Goal: Task Accomplishment & Management: Complete application form

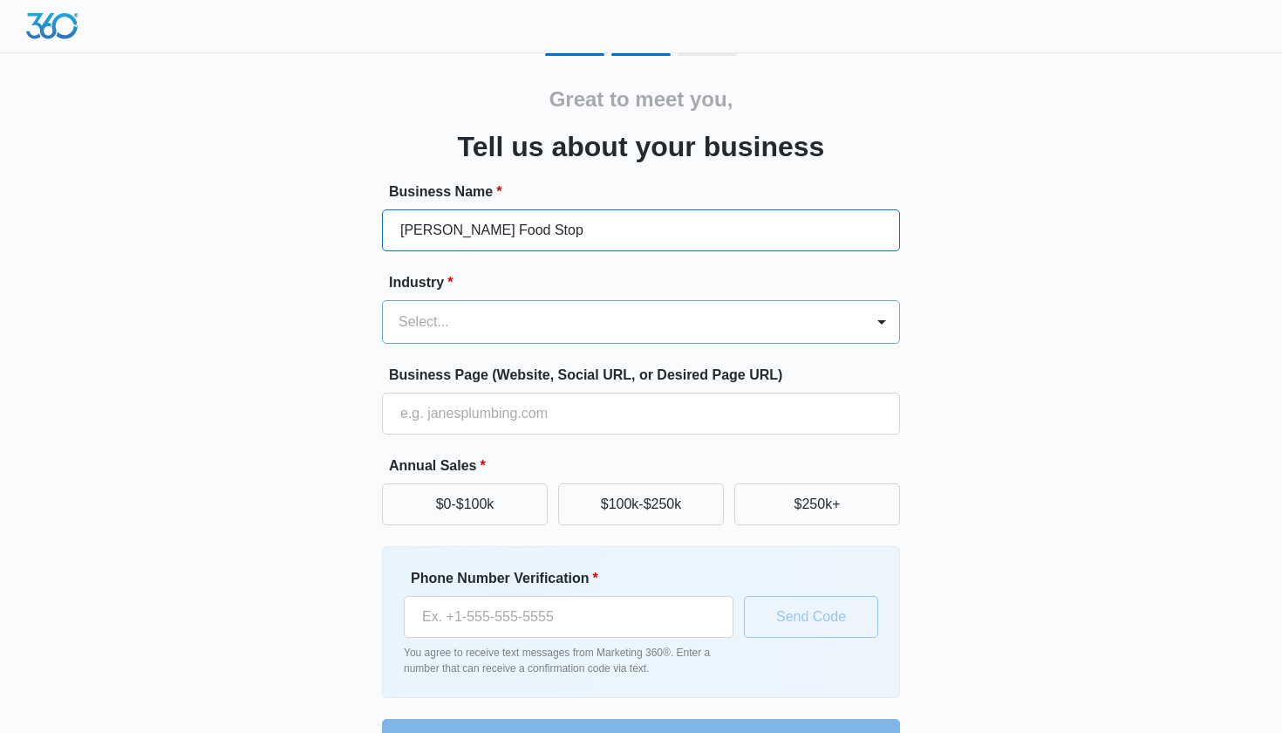
type input "[PERSON_NAME] Food Stop"
click at [676, 322] on div at bounding box center [620, 322] width 443 height 24
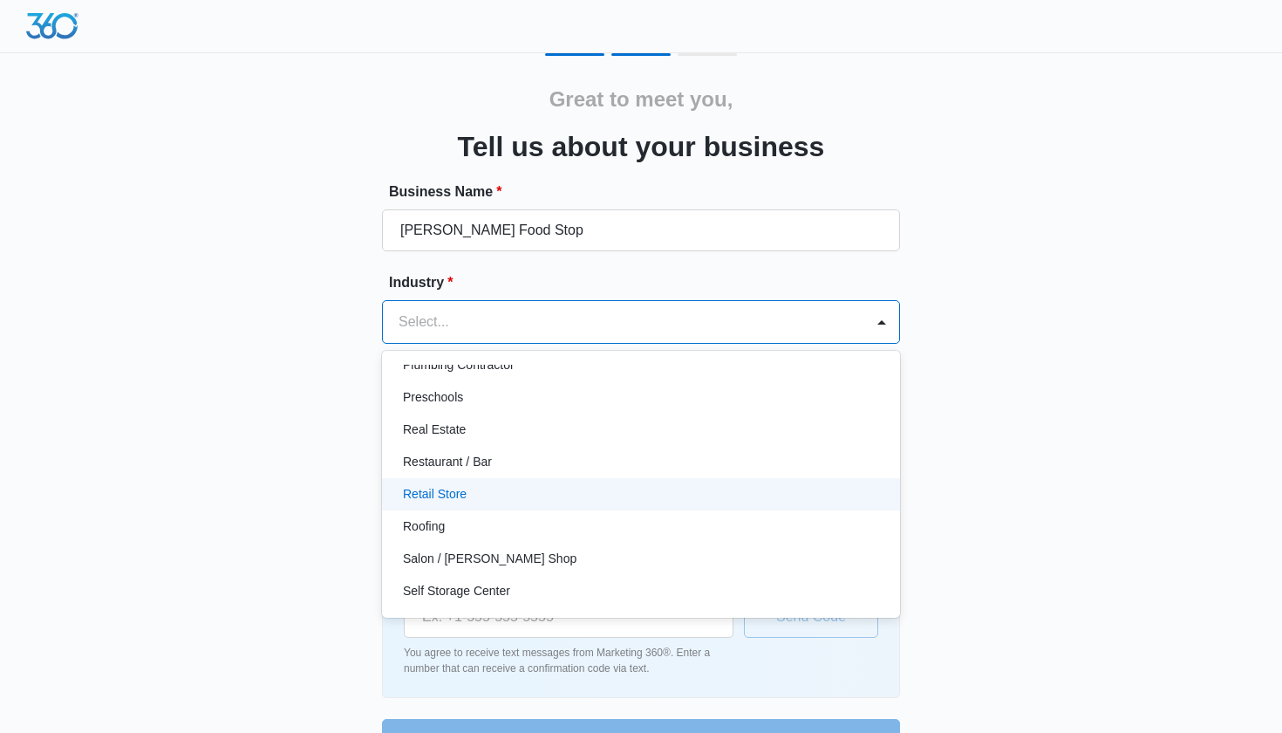
scroll to position [1186, 0]
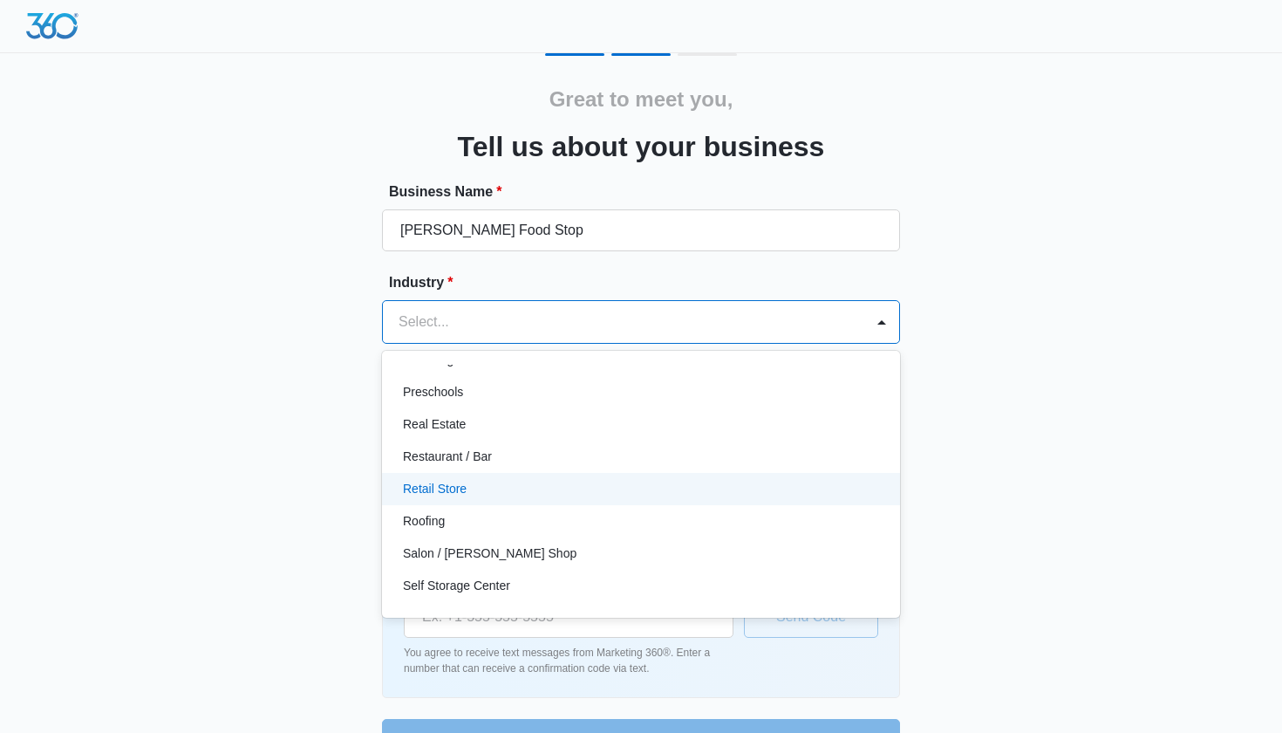
click at [667, 480] on div "Retail Store" at bounding box center [639, 489] width 473 height 18
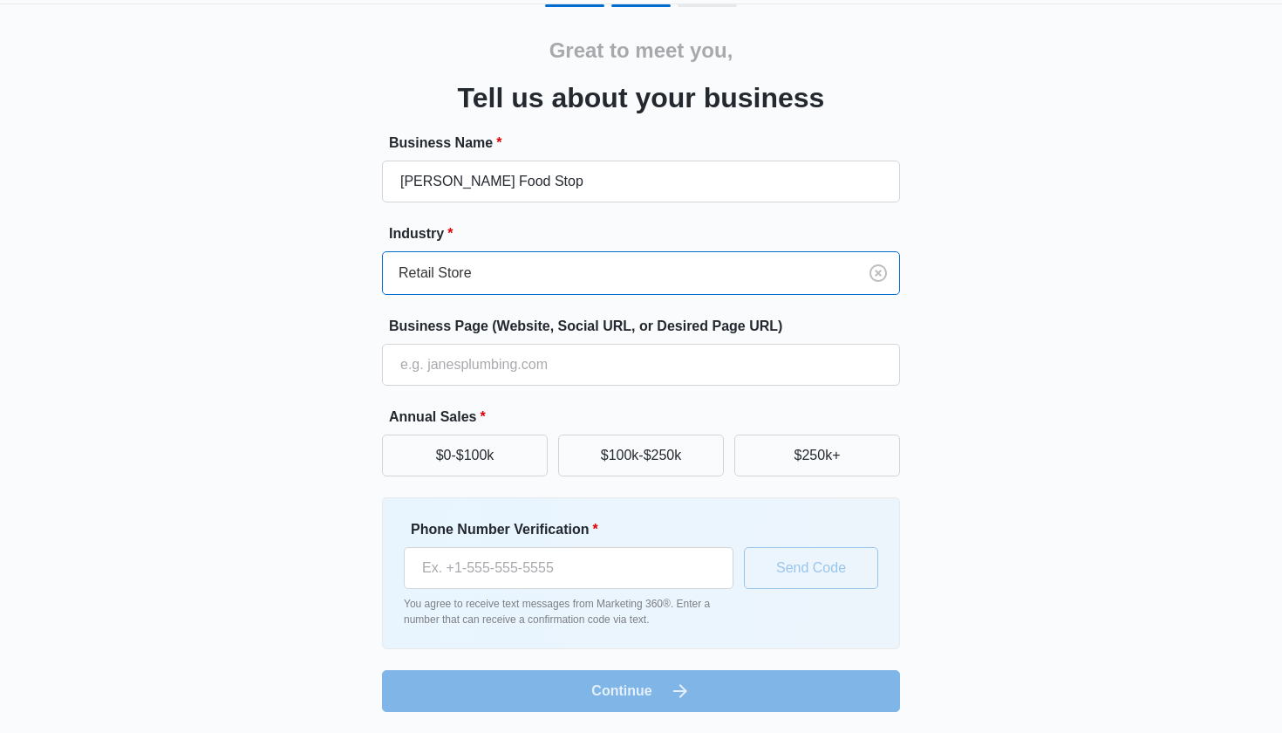
scroll to position [49, 0]
click at [610, 457] on button "$100k-$250k" at bounding box center [641, 455] width 166 height 42
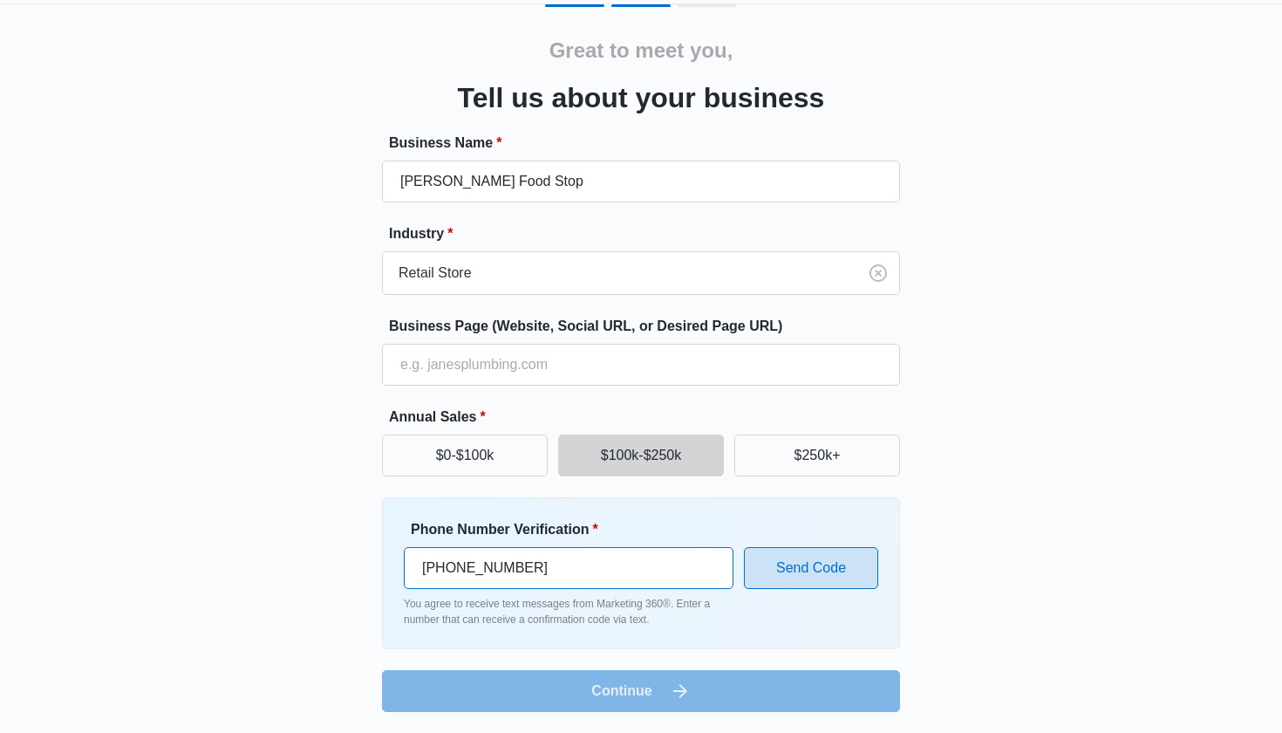
type input "(778) 700-6583"
click at [757, 572] on button "Send Code" at bounding box center [811, 568] width 134 height 42
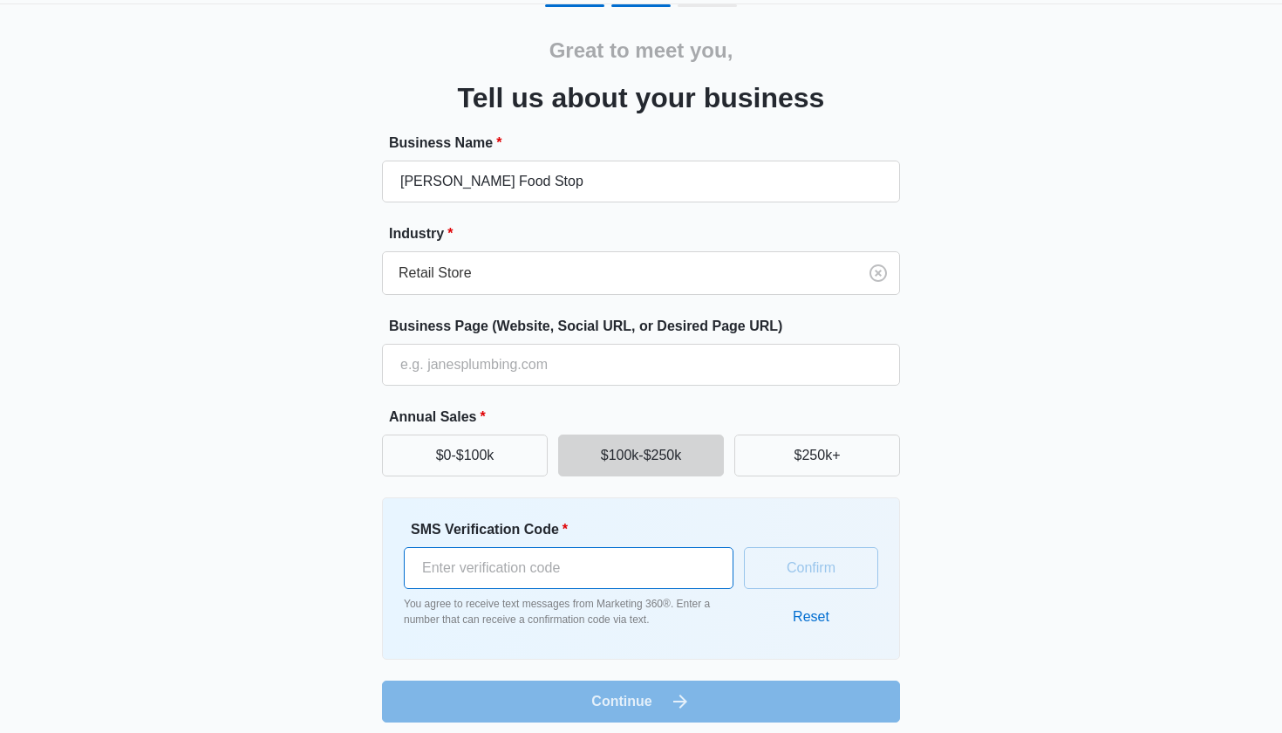
click at [587, 574] on input "SMS Verification Code *" at bounding box center [569, 568] width 330 height 42
type input "941075"
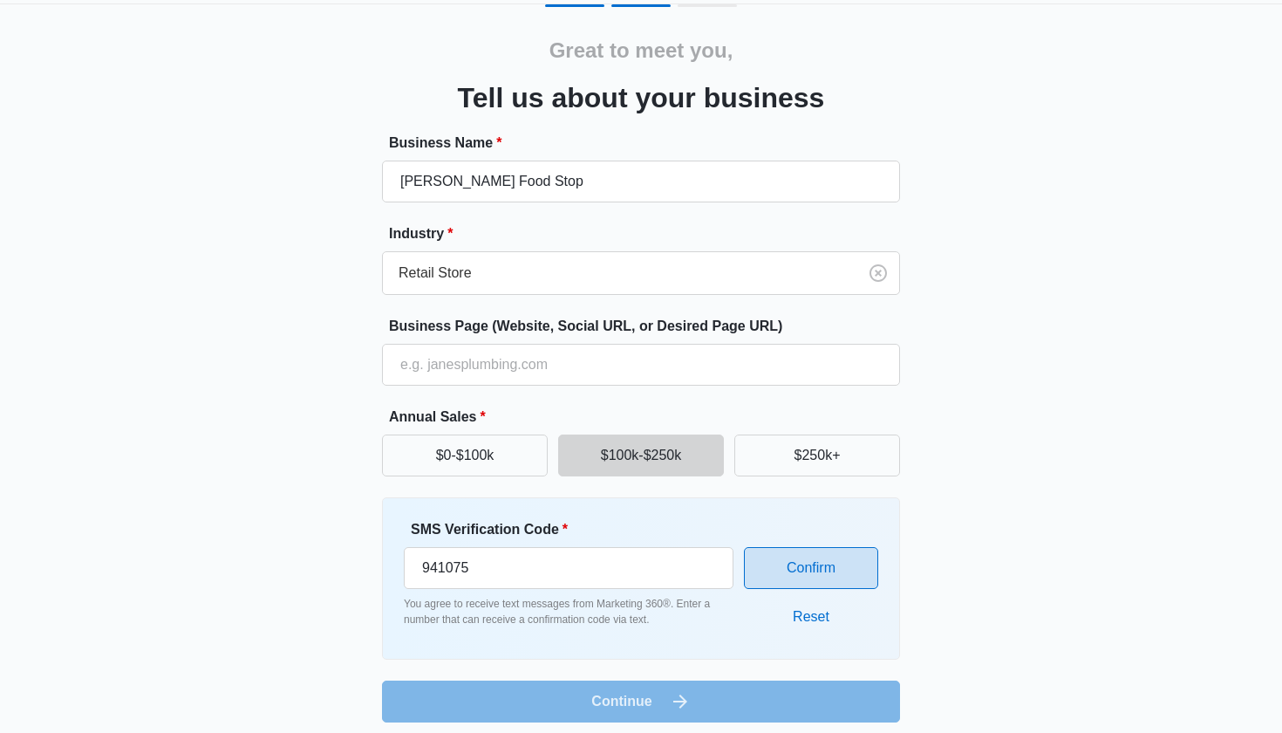
click at [795, 558] on button "Confirm" at bounding box center [811, 568] width 134 height 42
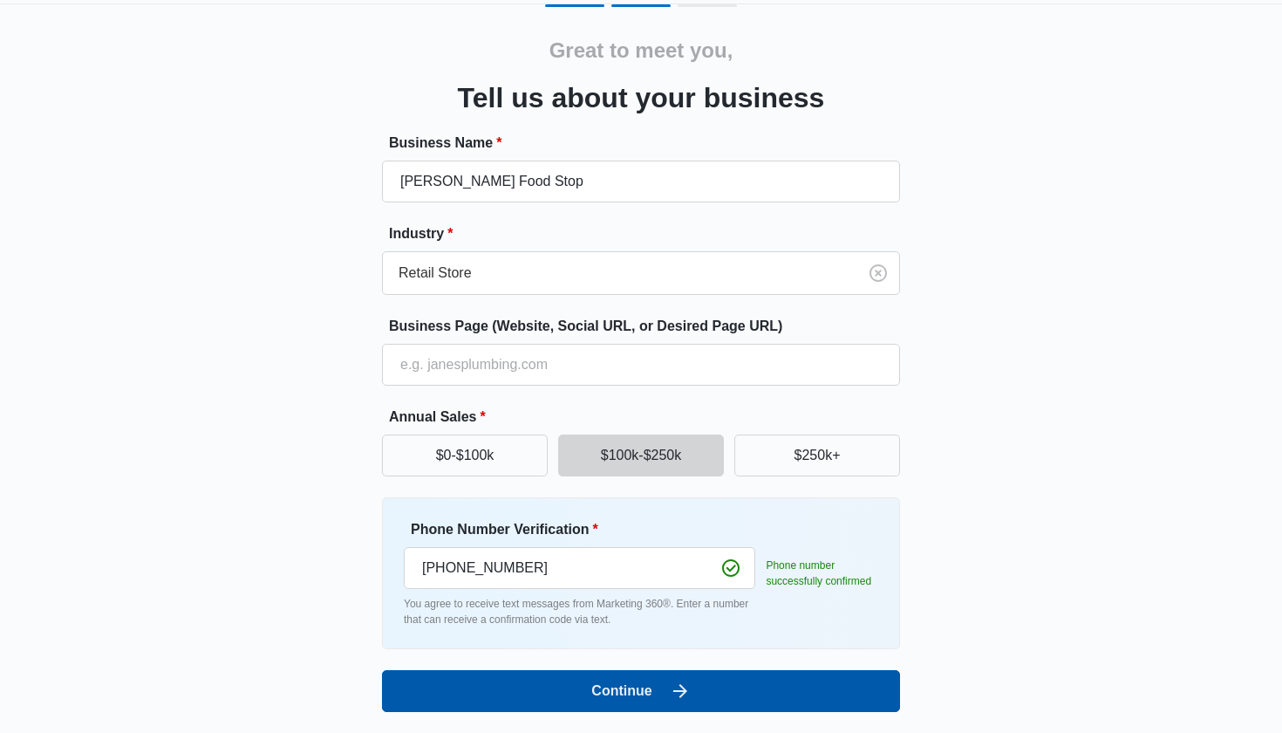
click at [742, 707] on button "Continue" at bounding box center [641, 691] width 518 height 42
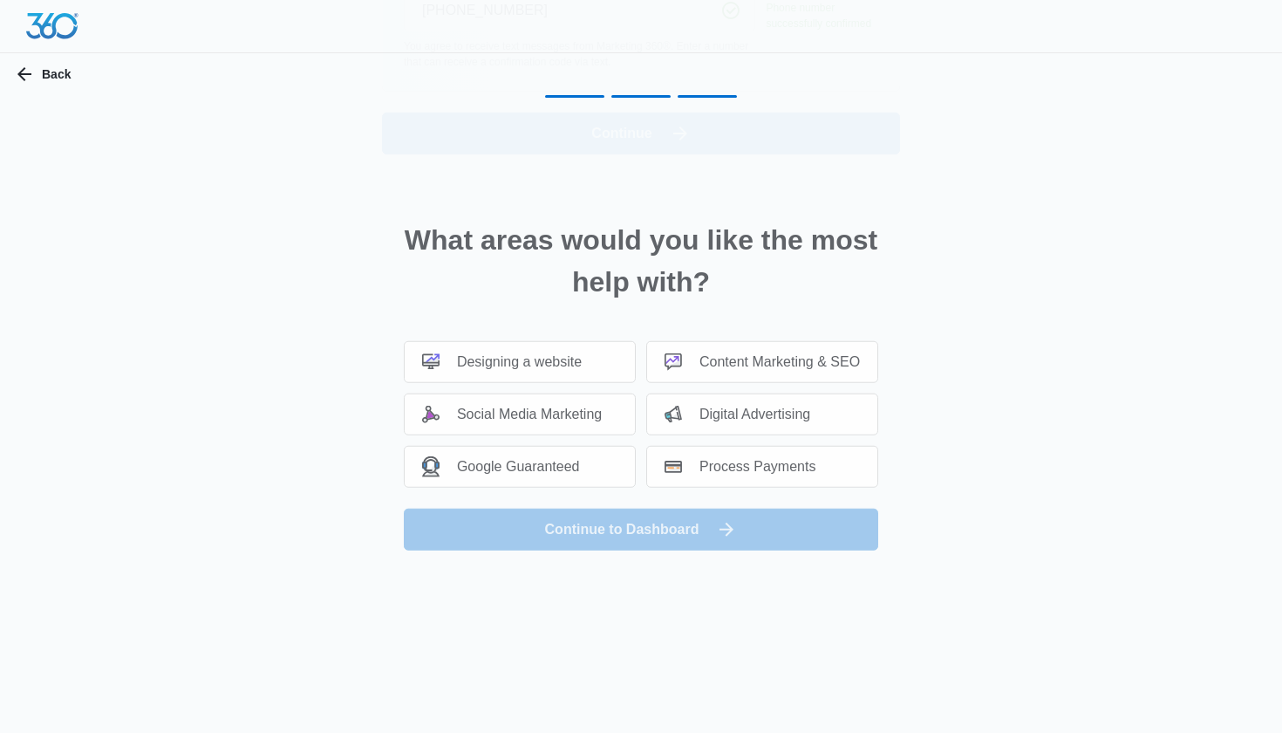
scroll to position [0, 0]
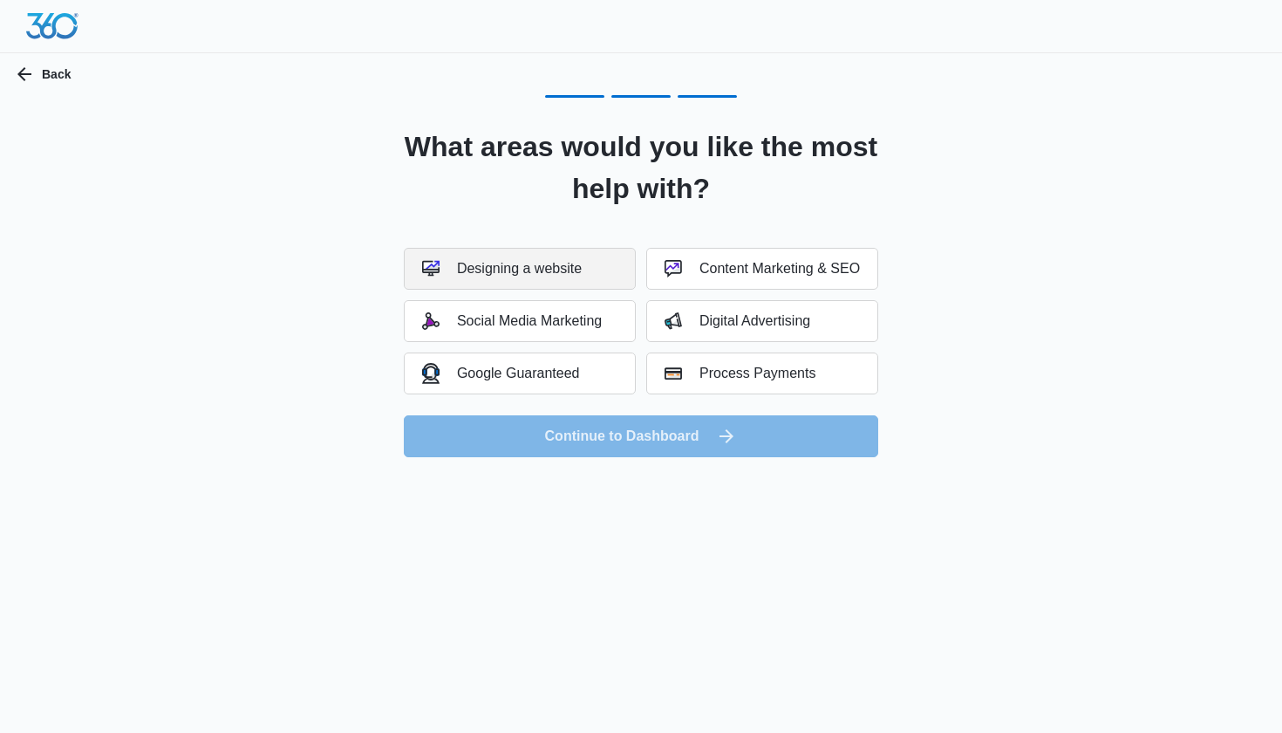
click at [602, 277] on button "Designing a website" at bounding box center [520, 269] width 232 height 42
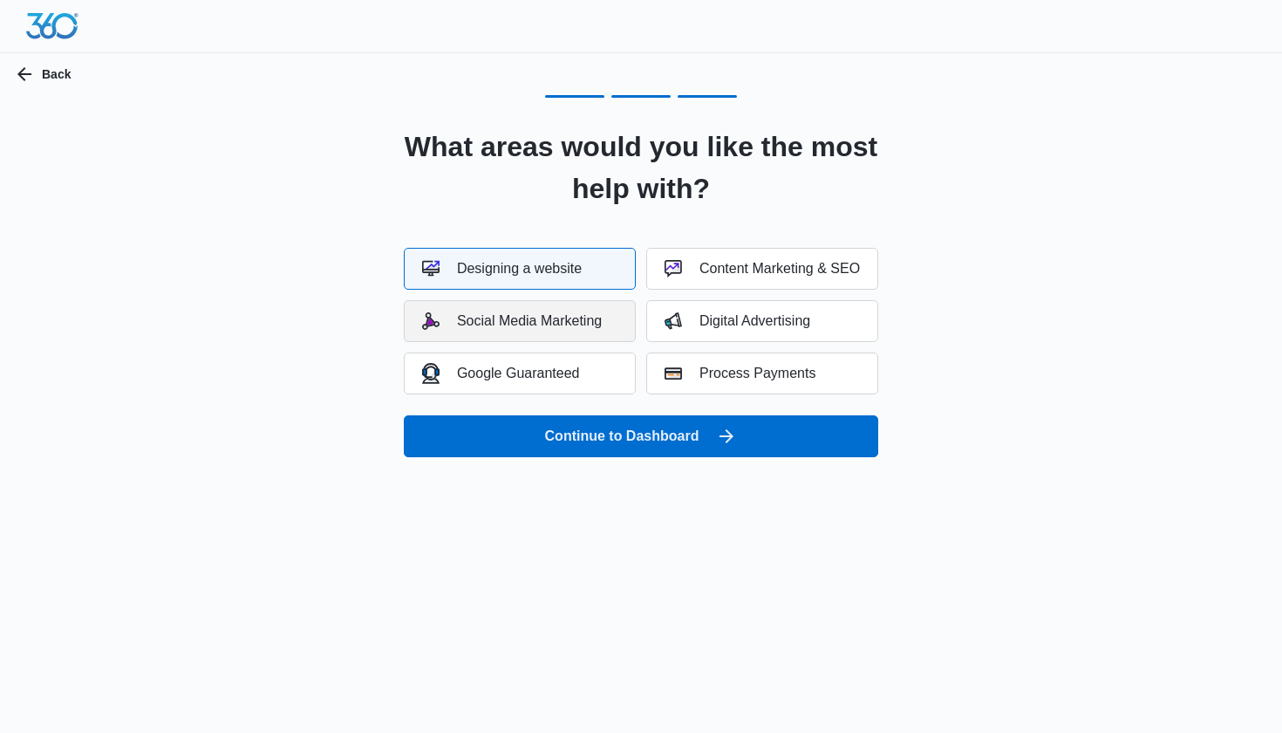
click at [603, 308] on button "Social Media Marketing" at bounding box center [520, 321] width 232 height 42
click at [690, 308] on button "Digital Advertising" at bounding box center [762, 321] width 232 height 42
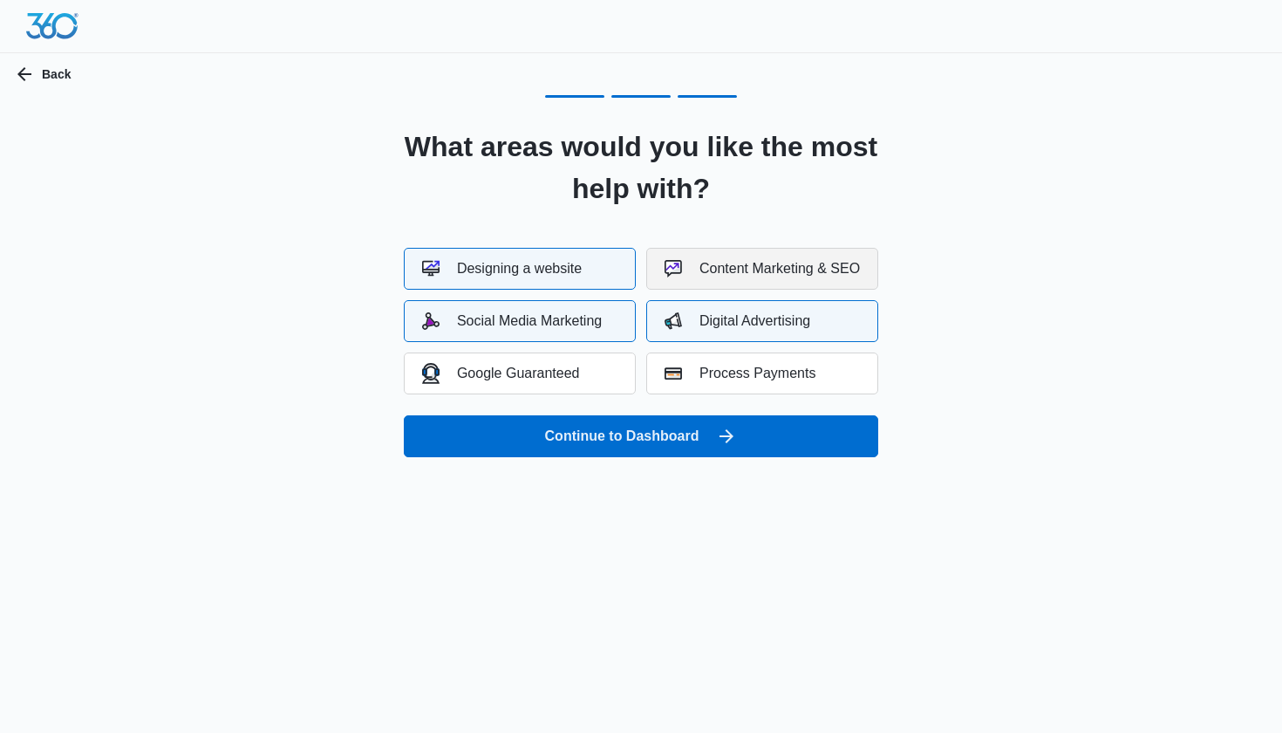
click at [691, 274] on div "Content Marketing & SEO" at bounding box center [762, 268] width 195 height 17
click at [564, 372] on div "Google Guaranteed" at bounding box center [501, 373] width 158 height 20
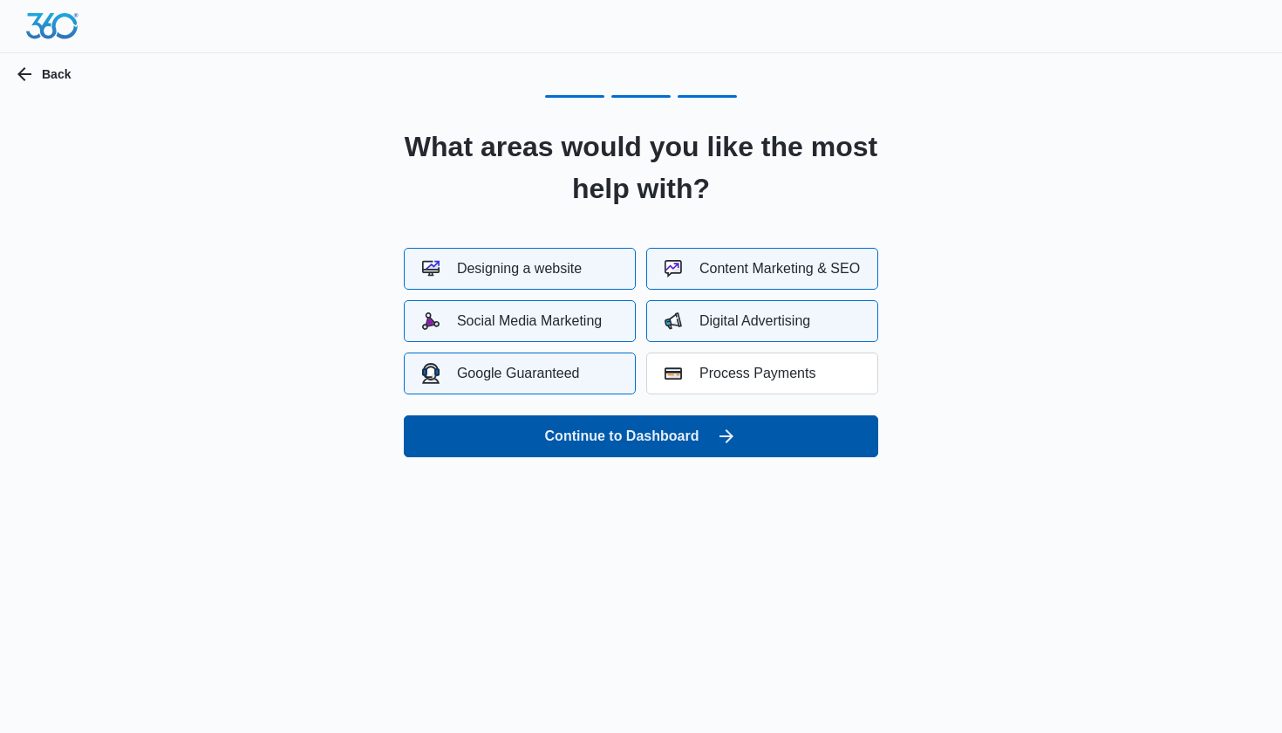
click at [605, 447] on button "Continue to Dashboard" at bounding box center [641, 436] width 475 height 42
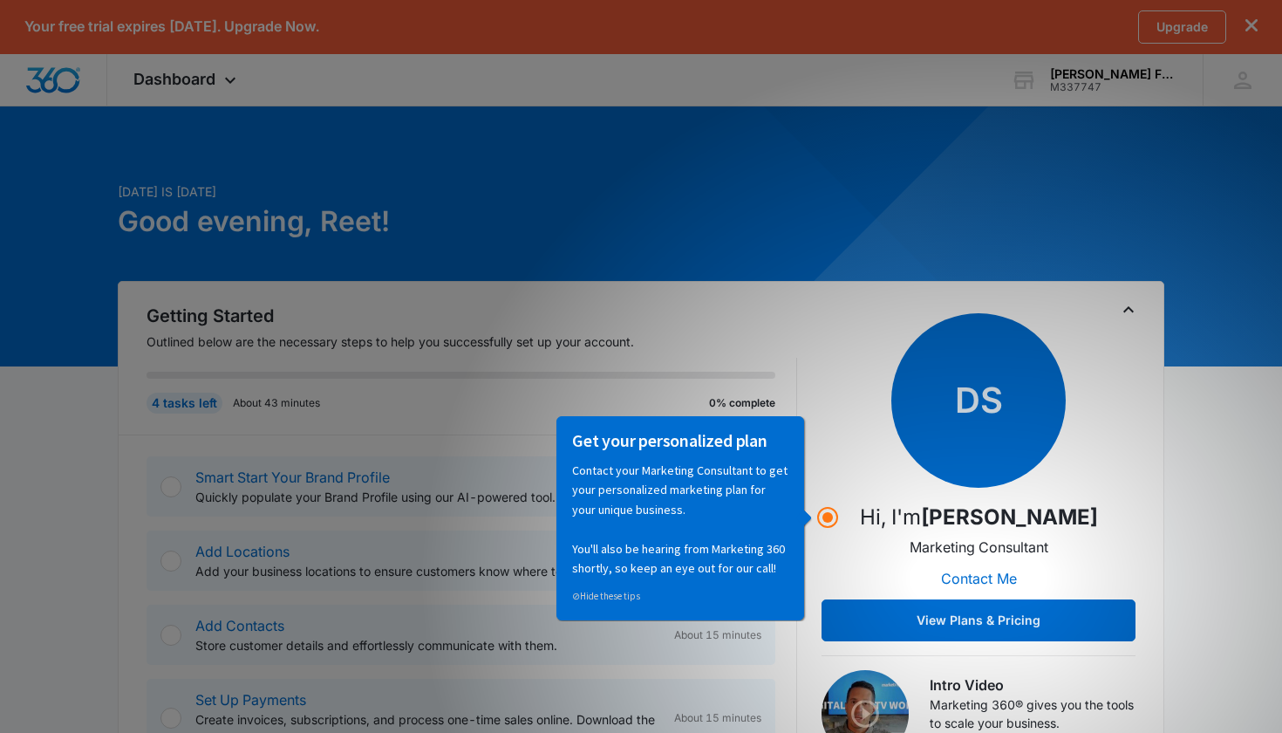
click at [666, 379] on div "4 tasks left About 43 minutes 0% complete" at bounding box center [472, 396] width 651 height 77
click at [824, 515] on circle "Hotspot (open by clicking or pressing space/enter)" at bounding box center [828, 517] width 16 height 16
click at [810, 465] on div "Get your personalized plan Contact your Marketing Consultant to get your person…" at bounding box center [684, 519] width 263 height 206
click at [1137, 414] on div "Getting Started Outlined below are the necessary steps to help you successfully…" at bounding box center [641, 539] width 1047 height 516
click at [737, 465] on p "Contact your Marketing Consultant to get your personalized marketing plan for y…" at bounding box center [679, 519] width 216 height 117
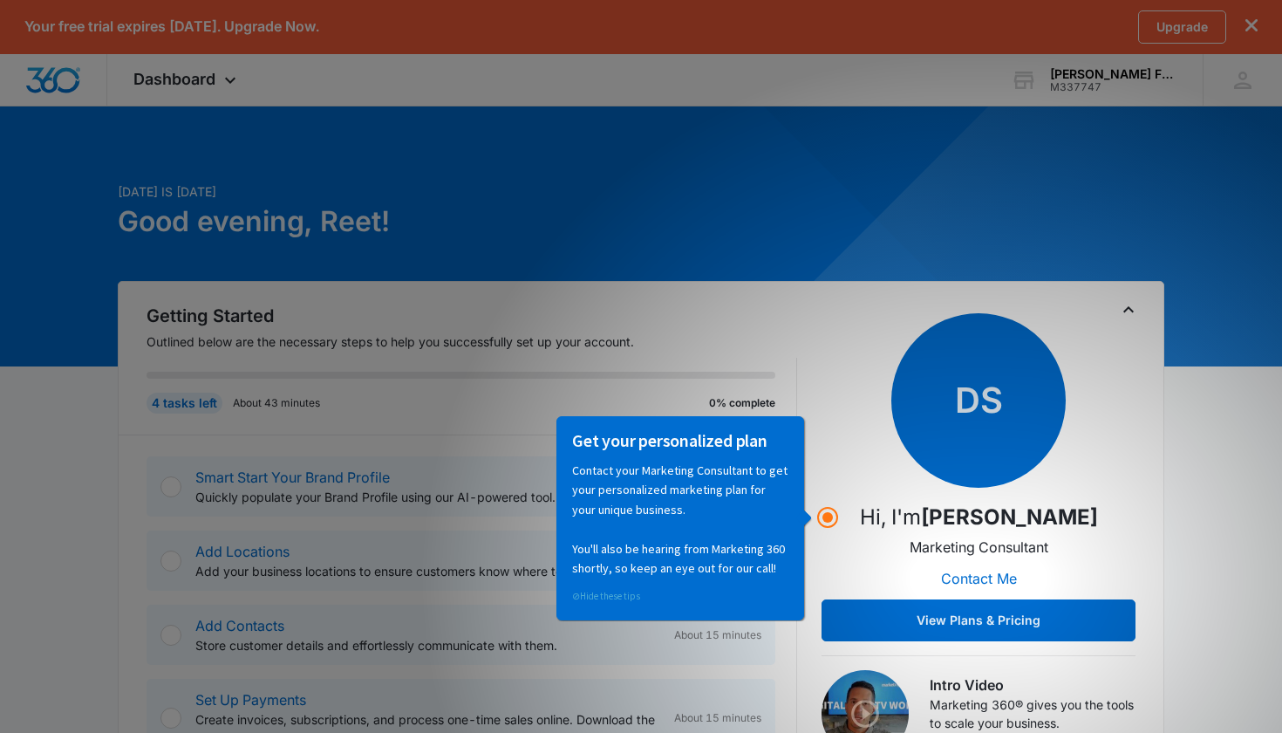
click at [604, 596] on link "⊘ Hide these tips" at bounding box center [605, 596] width 68 height 12
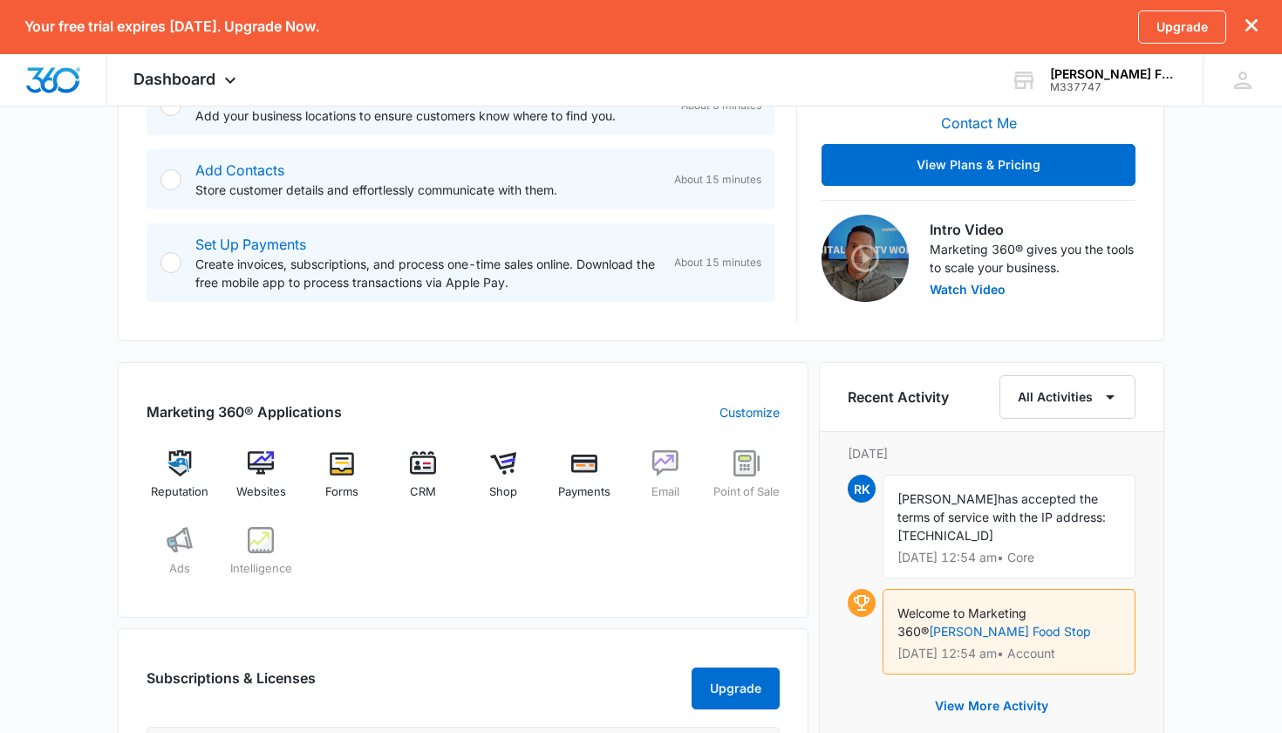
scroll to position [454, 0]
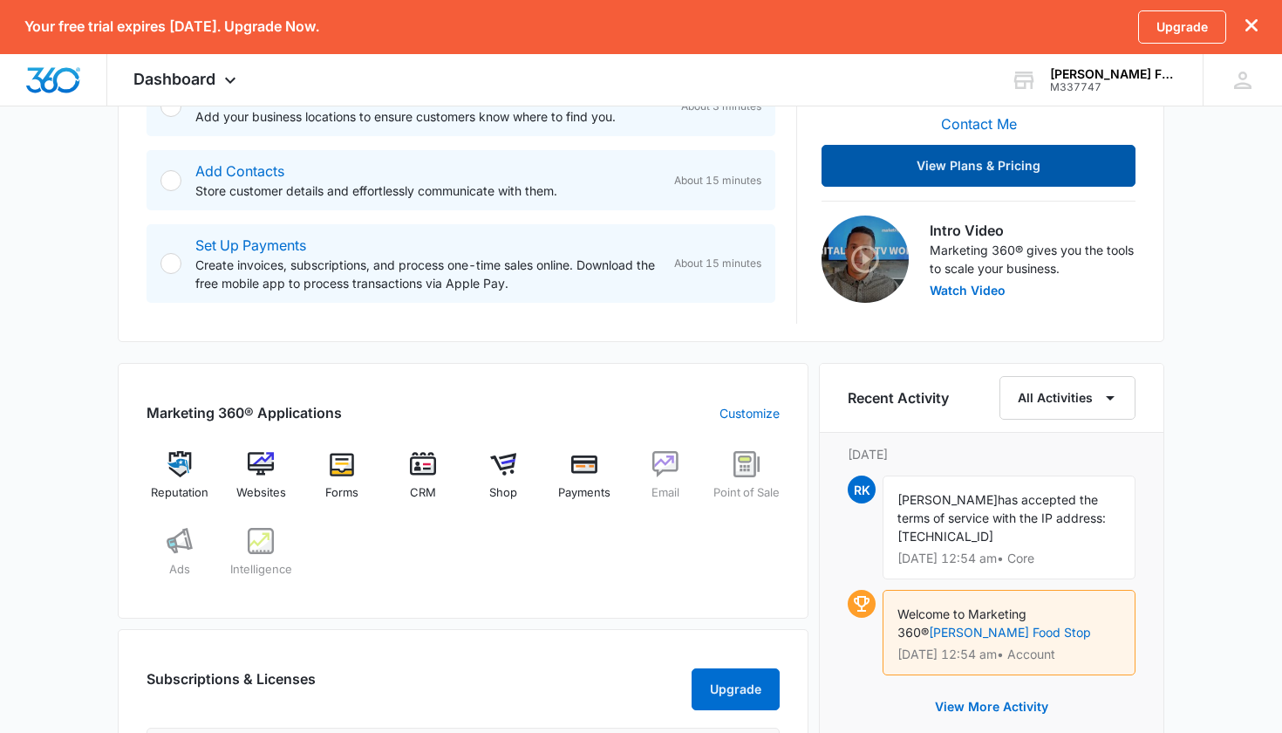
click at [982, 158] on button "View Plans & Pricing" at bounding box center [979, 166] width 314 height 42
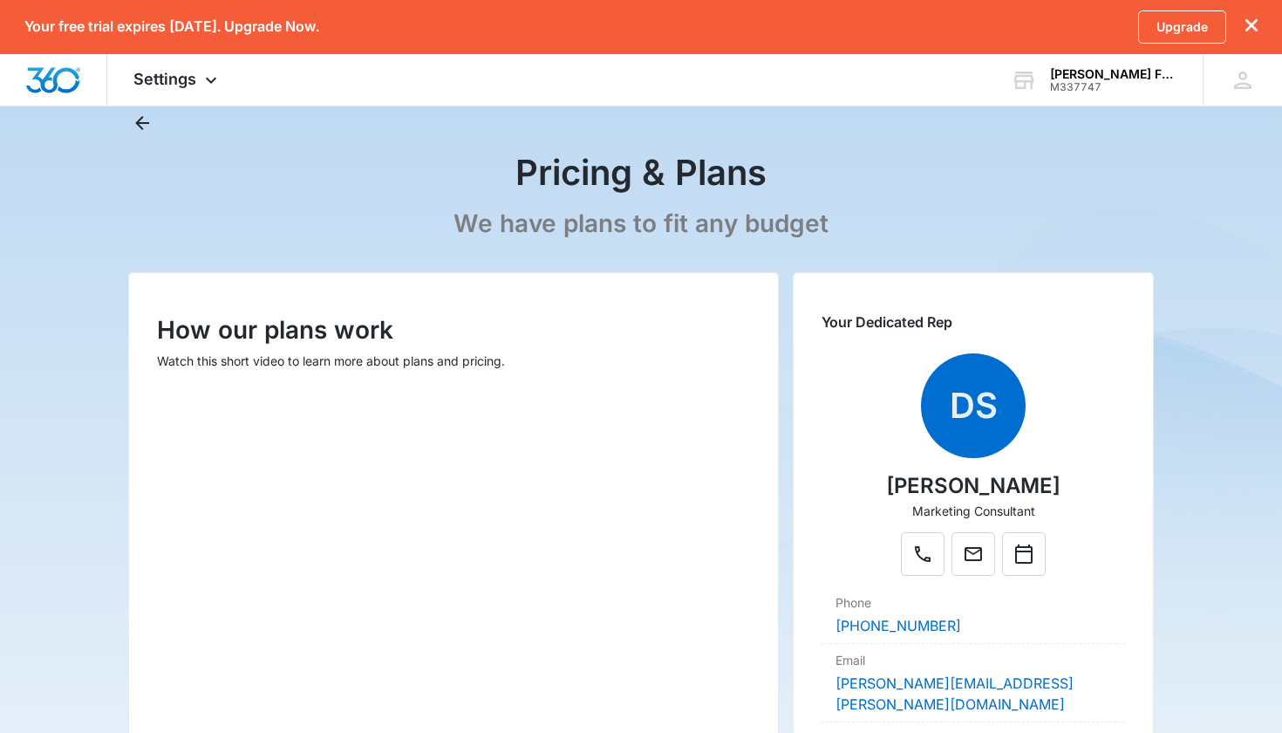
scroll to position [39, 0]
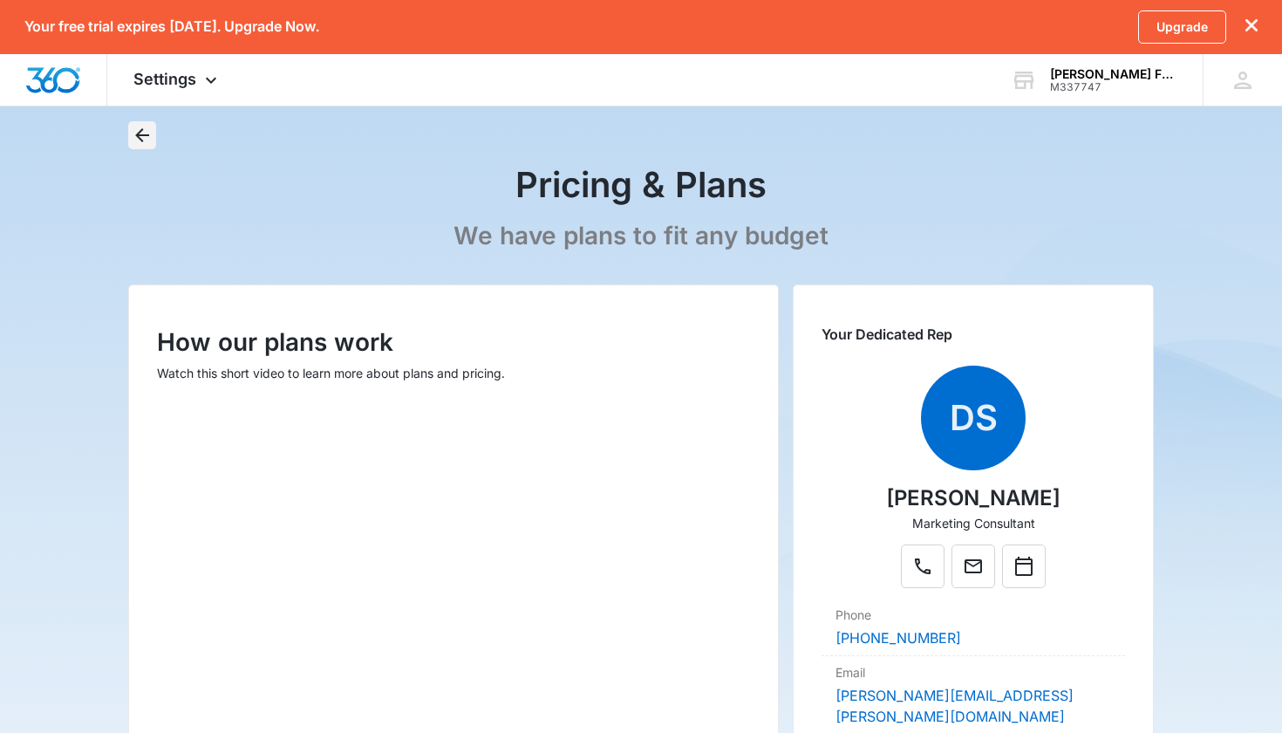
click at [149, 136] on icon "Back" at bounding box center [142, 135] width 14 height 14
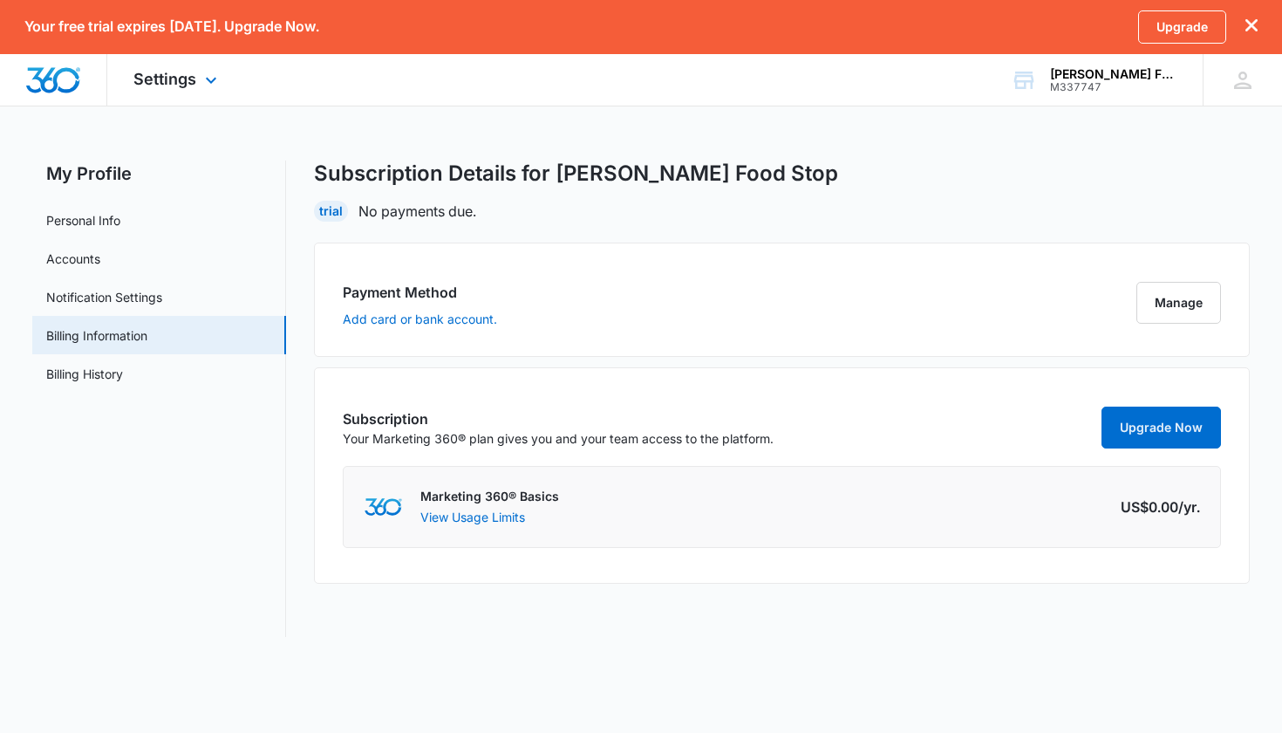
click at [196, 71] on div "Settings Apps Reputation Websites Forms CRM Email Shop Payments POS Ads Intelli…" at bounding box center [177, 79] width 140 height 51
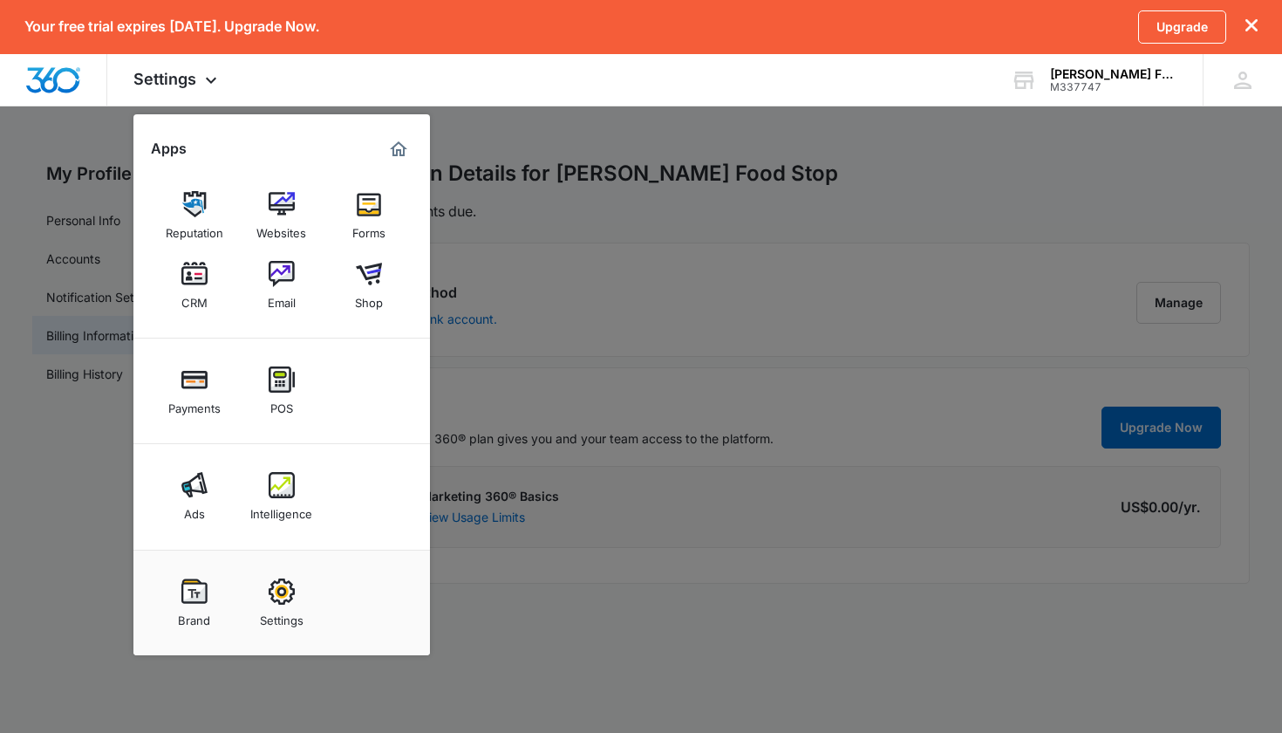
click at [510, 206] on div at bounding box center [641, 366] width 1282 height 733
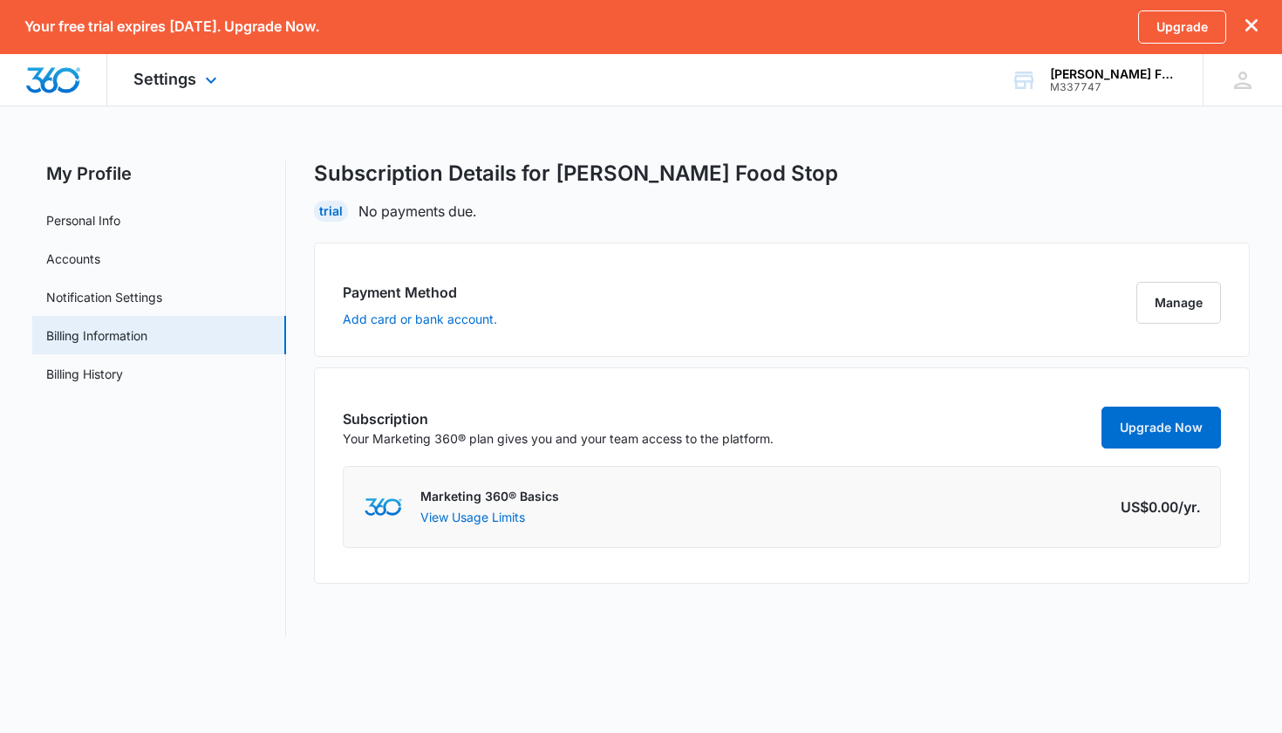
click at [59, 79] on img "Dashboard" at bounding box center [53, 80] width 56 height 26
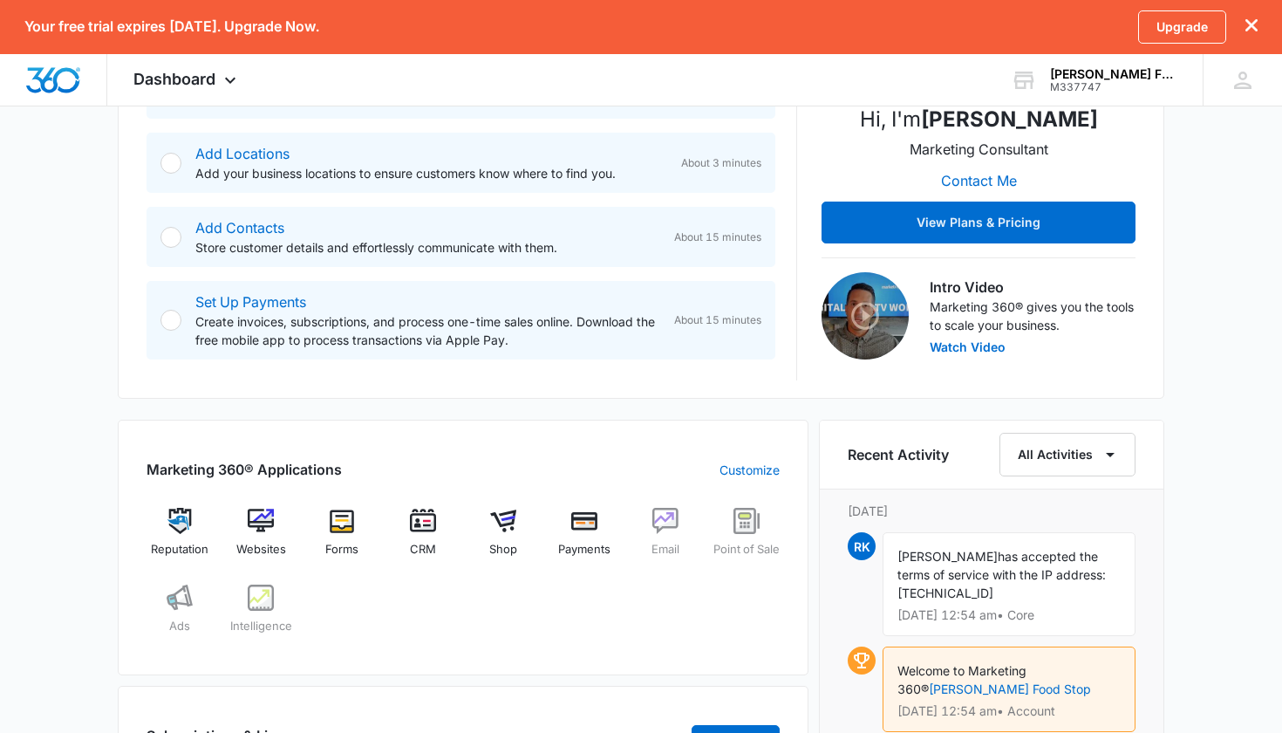
scroll to position [408, 0]
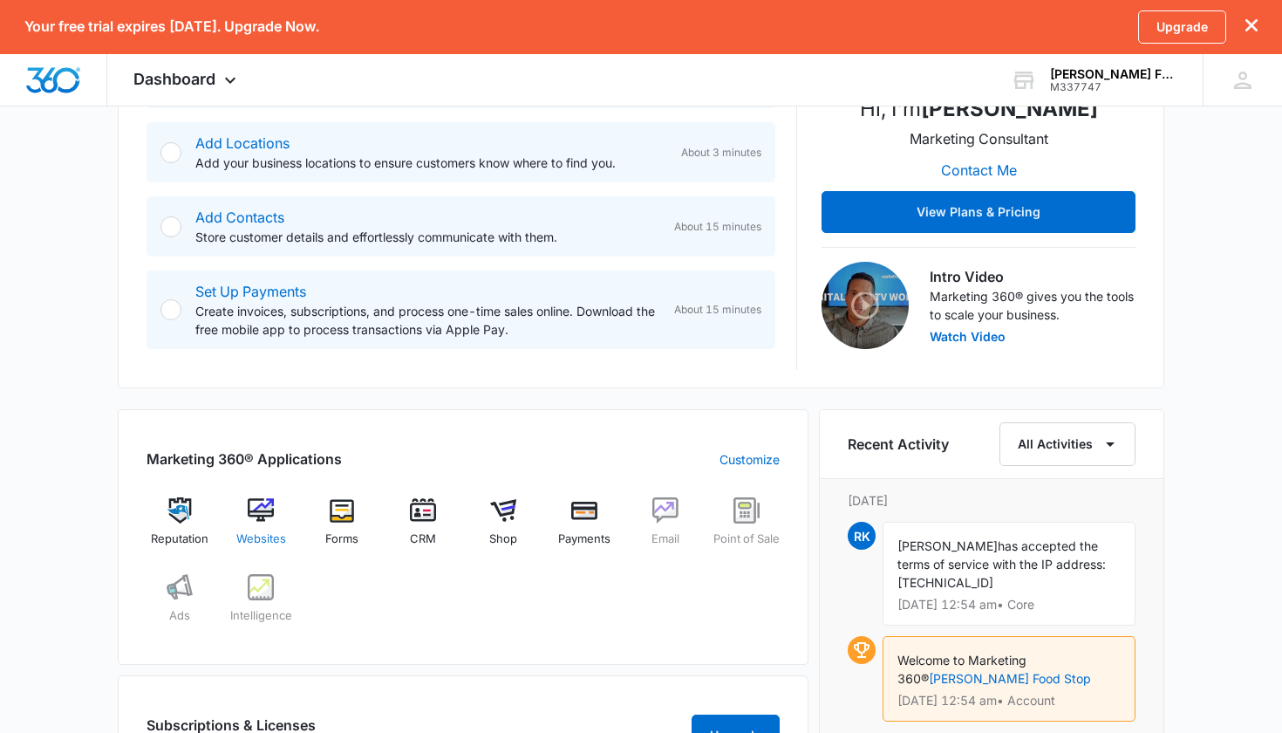
click at [269, 504] on img at bounding box center [261, 510] width 26 height 26
click at [189, 517] on img at bounding box center [180, 510] width 26 height 26
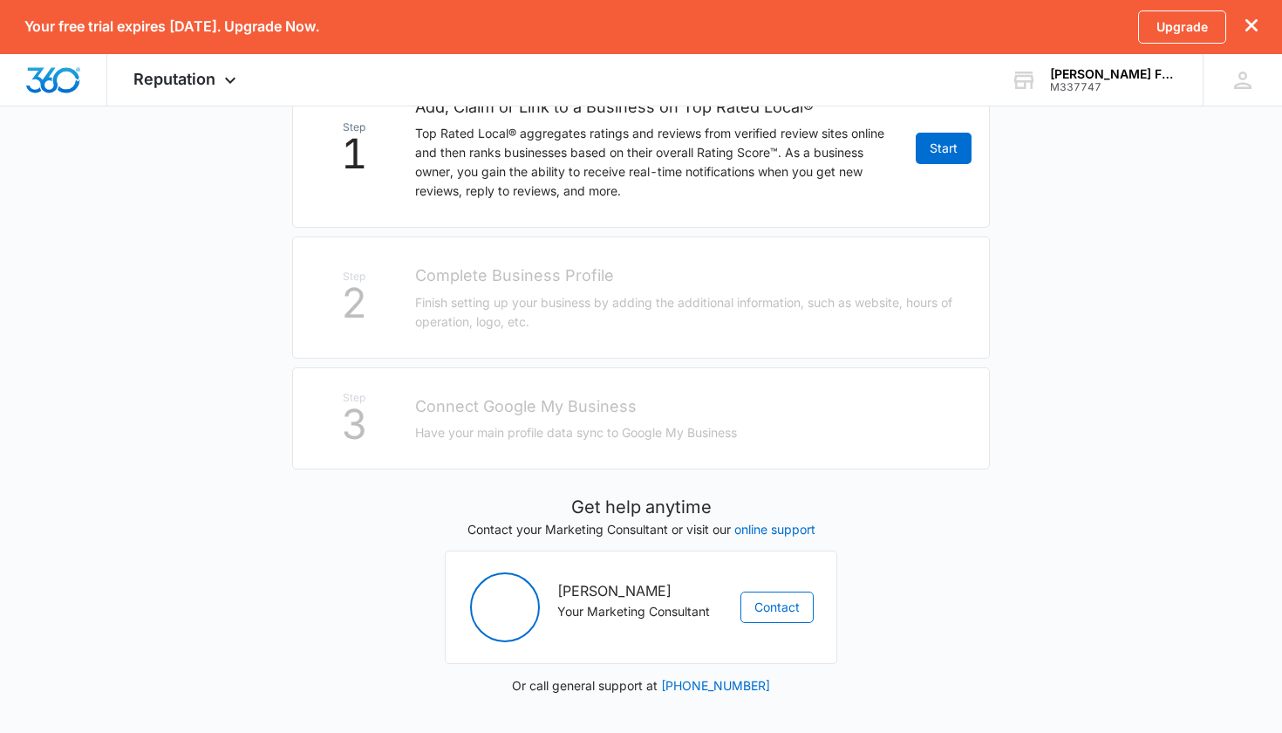
scroll to position [388, 0]
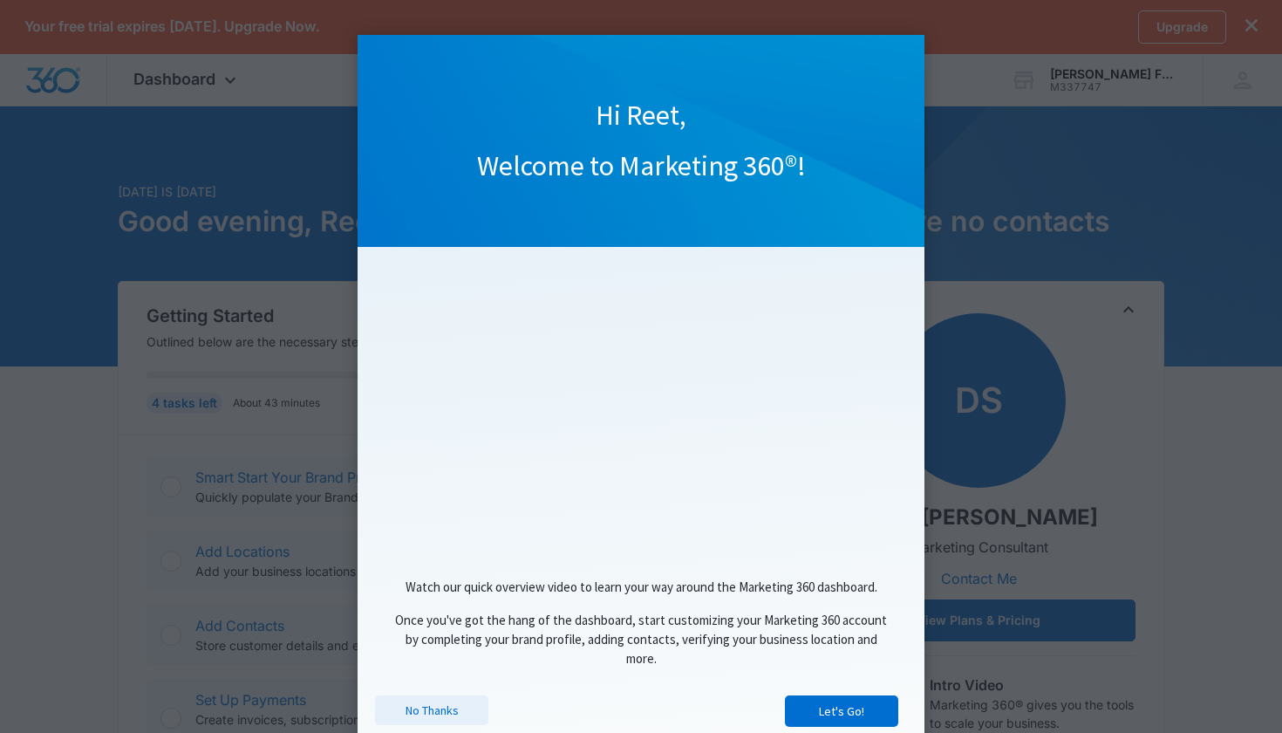
click at [437, 714] on link "No Thanks" at bounding box center [431, 710] width 113 height 30
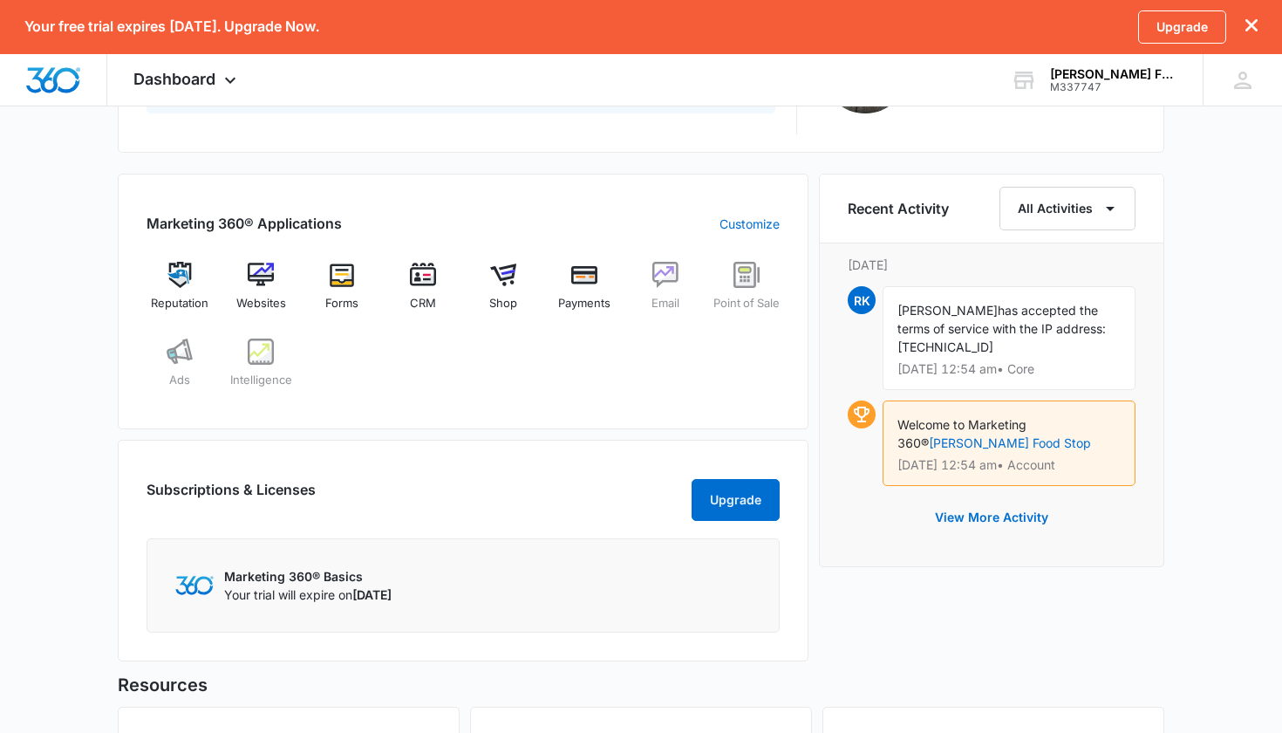
scroll to position [646, 0]
click at [666, 273] on img at bounding box center [666, 273] width 26 height 26
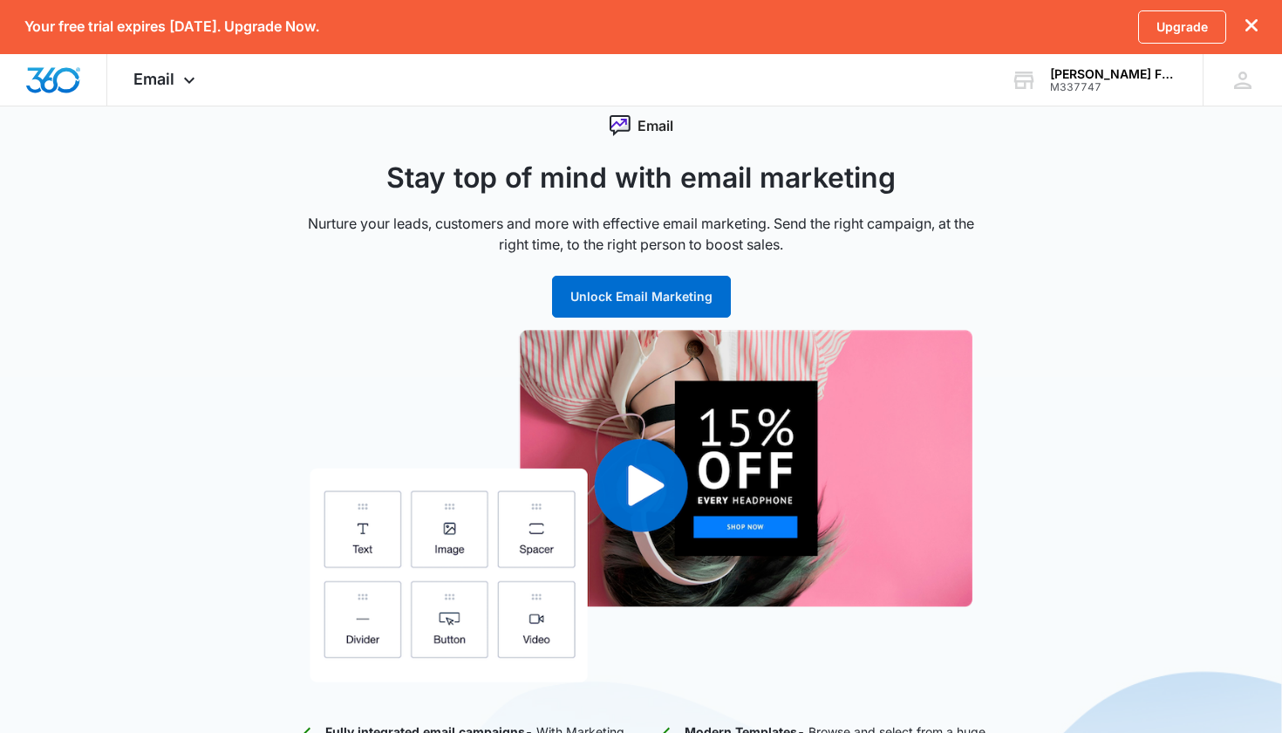
scroll to position [10, 0]
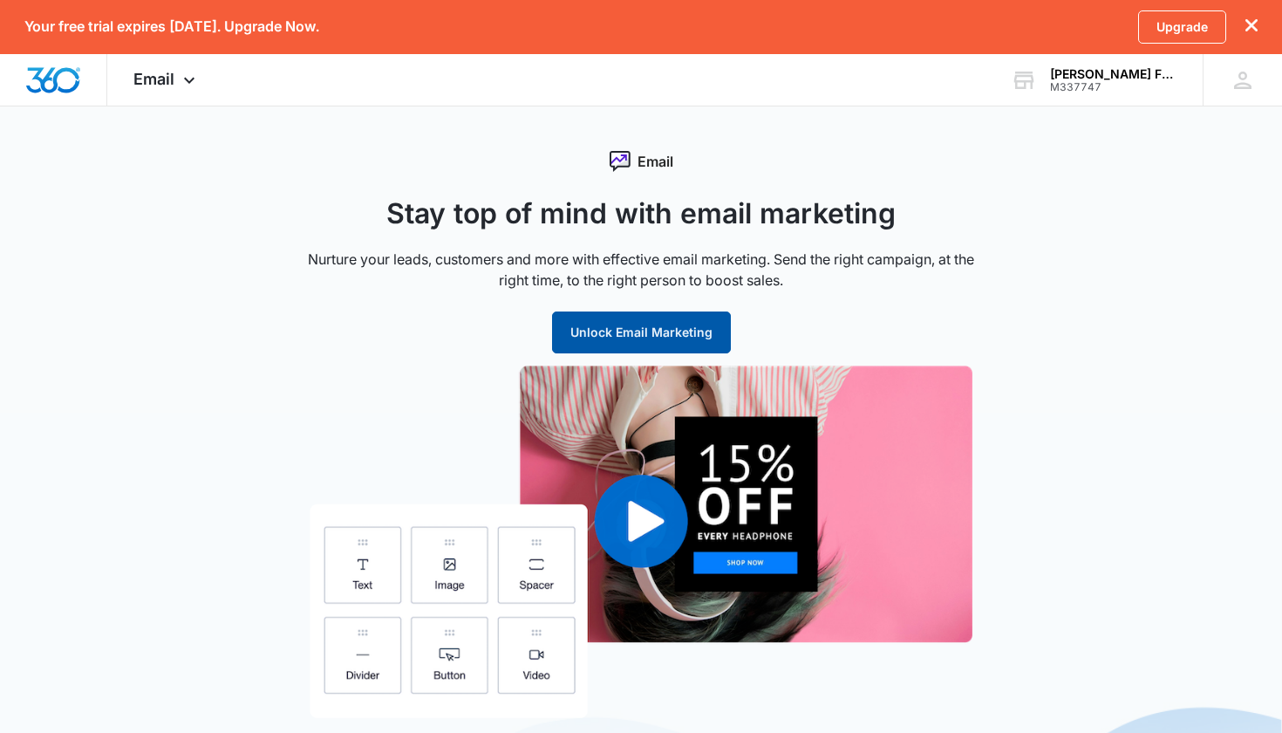
click at [640, 321] on button "Unlock Email Marketing" at bounding box center [641, 332] width 179 height 42
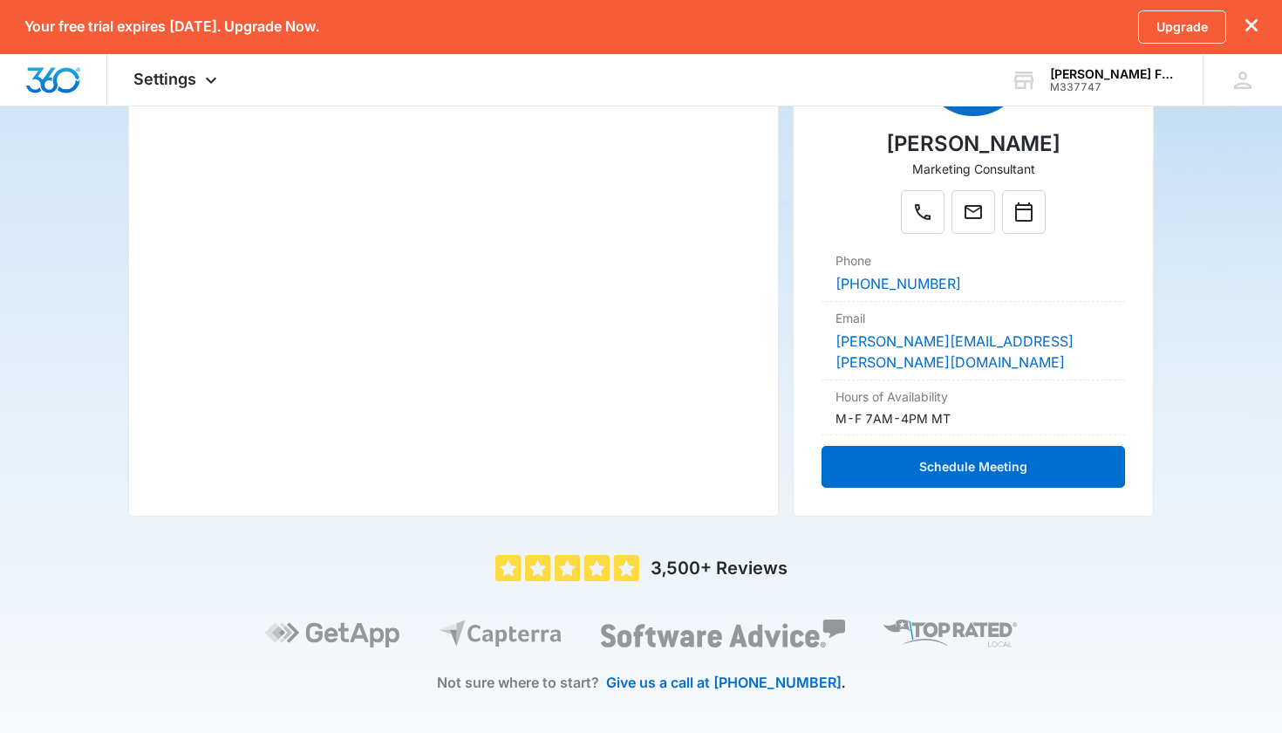
scroll to position [393, 0]
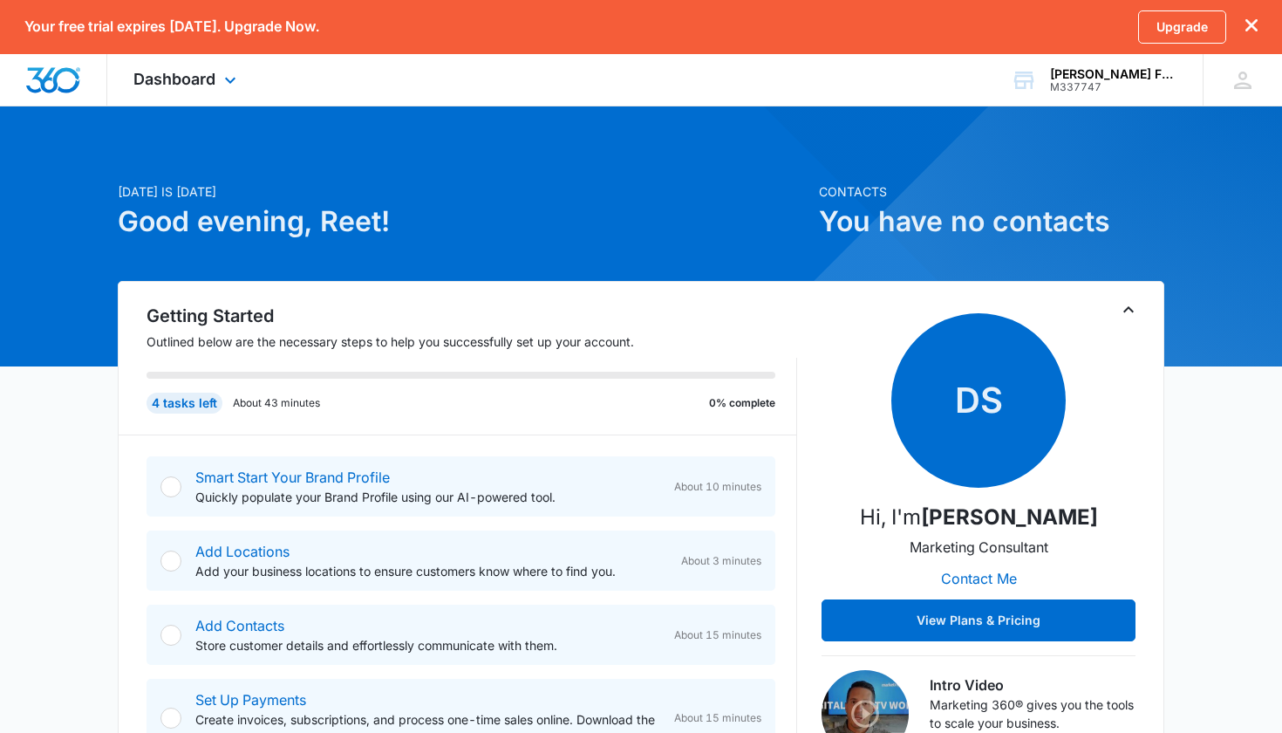
click at [229, 72] on icon at bounding box center [230, 80] width 21 height 21
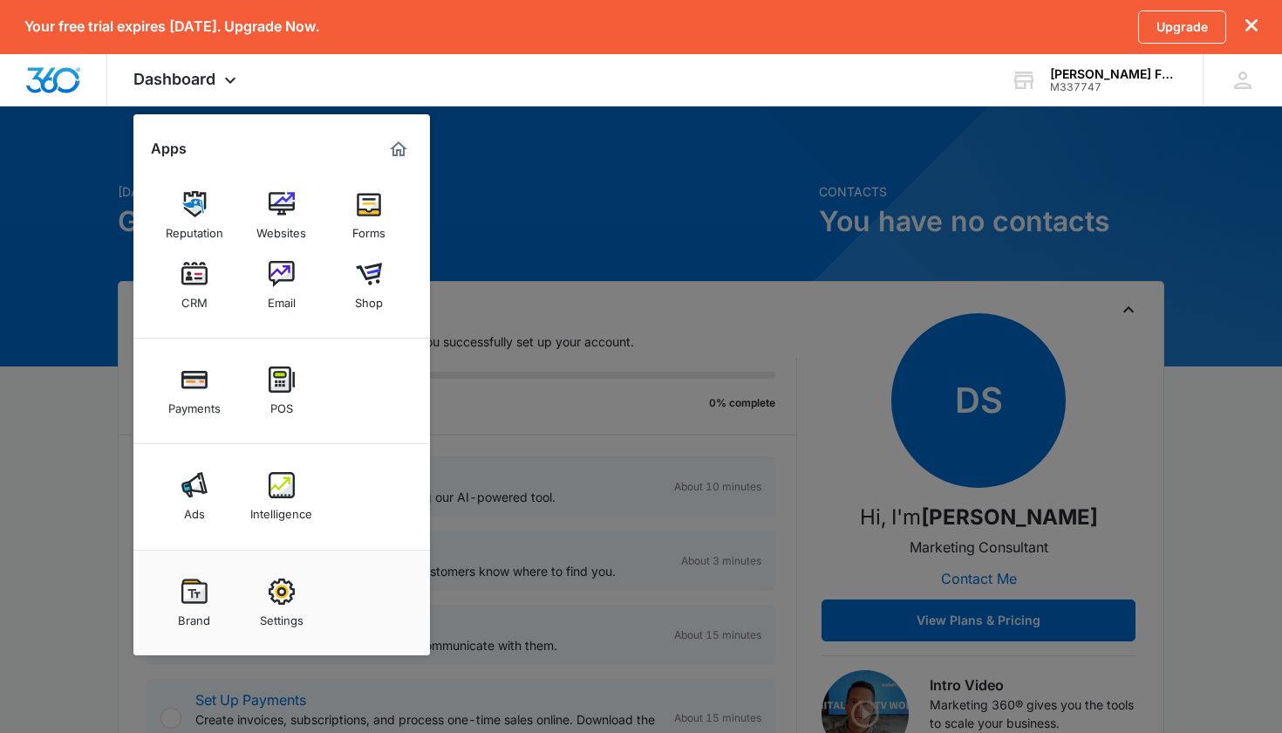
click at [460, 282] on div at bounding box center [641, 366] width 1282 height 733
